Goal: Book appointment/travel/reservation

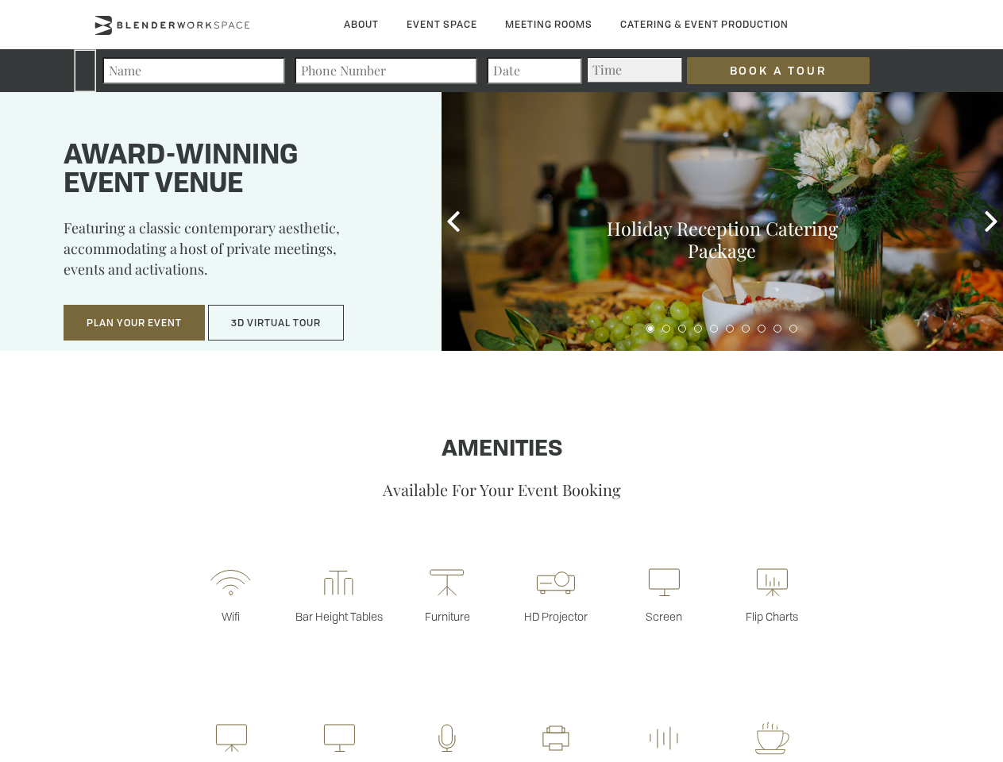
click at [765, 71] on input "Book a Tour" at bounding box center [778, 70] width 183 height 27
click at [134, 323] on button "Plan Your Event" at bounding box center [134, 323] width 141 height 37
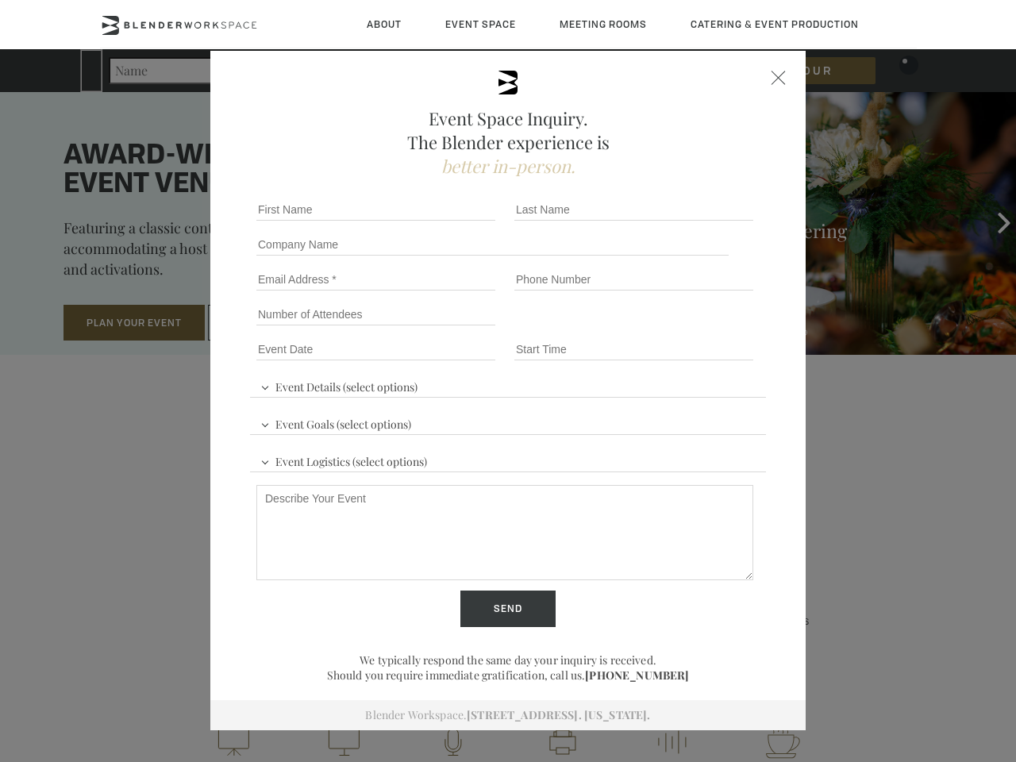
click at [276, 323] on button "3D Virtual Tour" at bounding box center [276, 323] width 136 height 37
click at [453, 222] on div "First name *" at bounding box center [379, 209] width 258 height 35
click at [991, 222] on div "Event Space Inquiry. The Blender experience is better in-person. Event Details …" at bounding box center [508, 381] width 1016 height 762
click at [650, 329] on fieldset "Number of Attendees Budget Range" at bounding box center [508, 314] width 516 height 35
click at [666, 329] on fieldset "Number of Attendees Budget Range" at bounding box center [508, 314] width 516 height 35
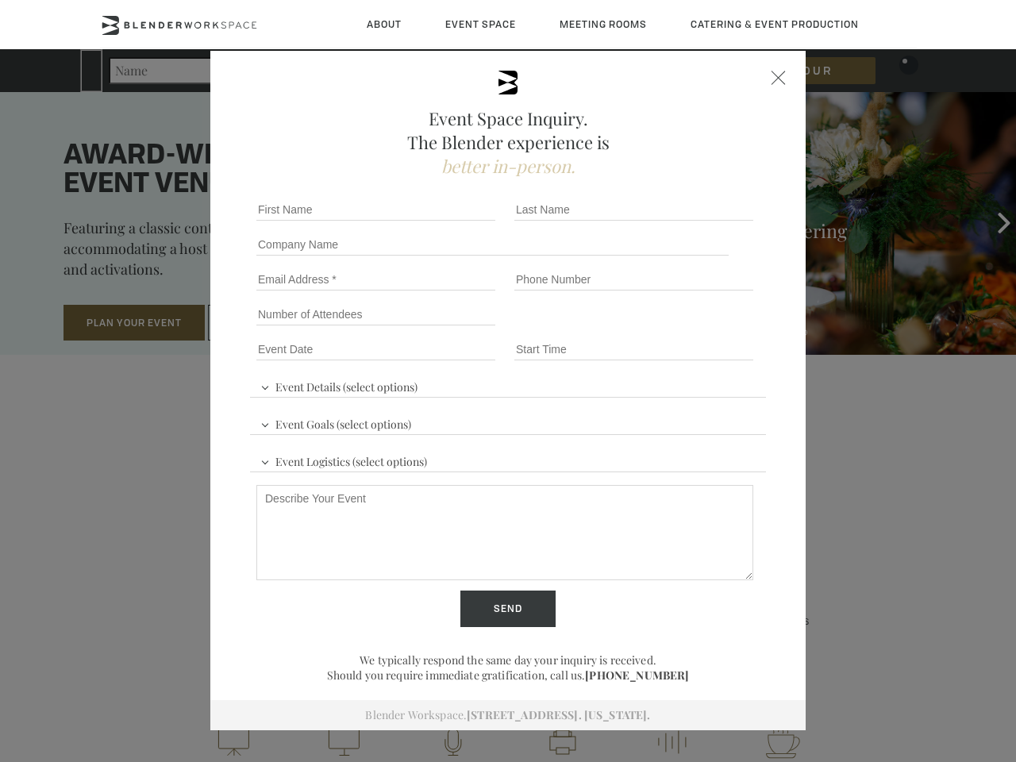
click at [682, 329] on fieldset "Number of Attendees Budget Range" at bounding box center [508, 314] width 516 height 35
click at [698, 329] on fieldset "Number of Attendees Budget Range" at bounding box center [508, 314] width 516 height 35
click at [714, 329] on fieldset "Number of Attendees Budget Range" at bounding box center [508, 314] width 516 height 35
